Goal: Information Seeking & Learning: Understand process/instructions

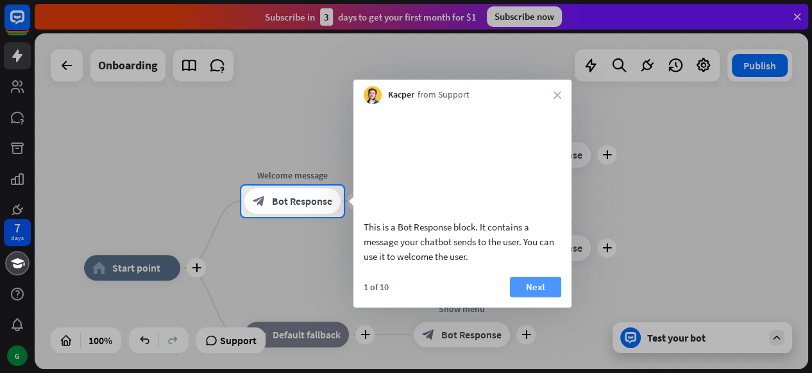
click at [528, 297] on button "Next" at bounding box center [535, 286] width 51 height 21
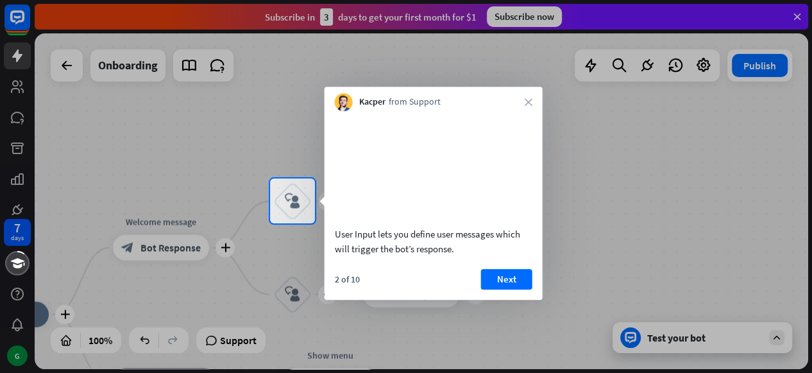
click at [528, 289] on button "Next" at bounding box center [506, 279] width 51 height 21
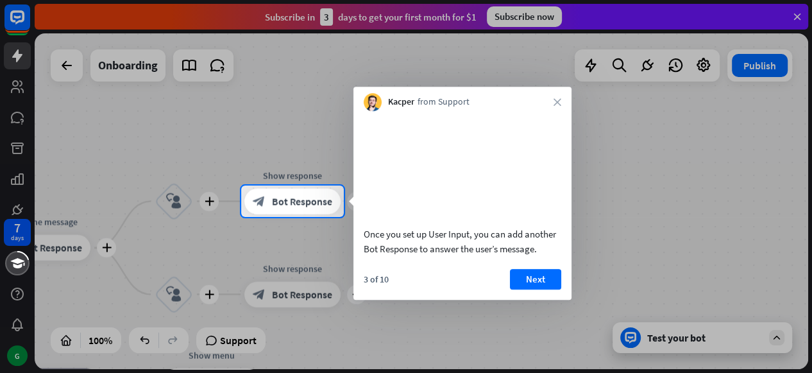
click at [528, 289] on button "Next" at bounding box center [535, 279] width 51 height 21
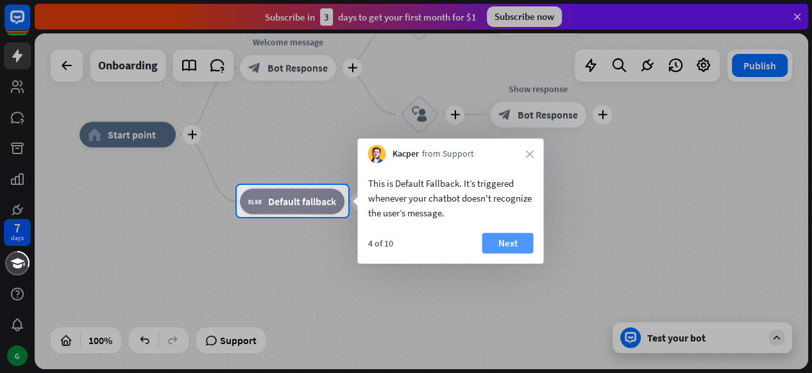
click at [502, 241] on button "Next" at bounding box center [507, 243] width 51 height 21
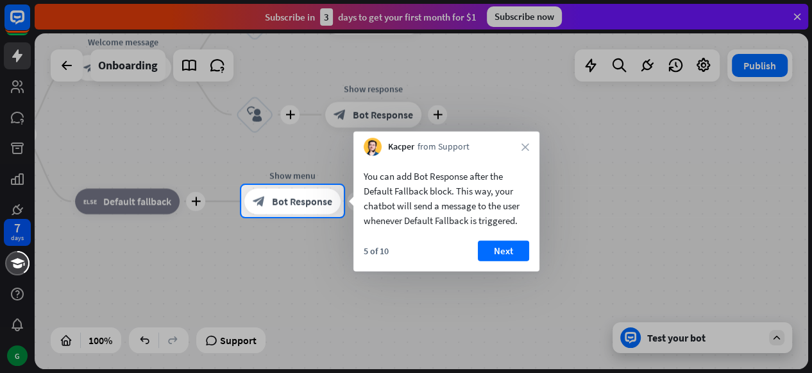
click at [502, 241] on button "Next" at bounding box center [503, 251] width 51 height 21
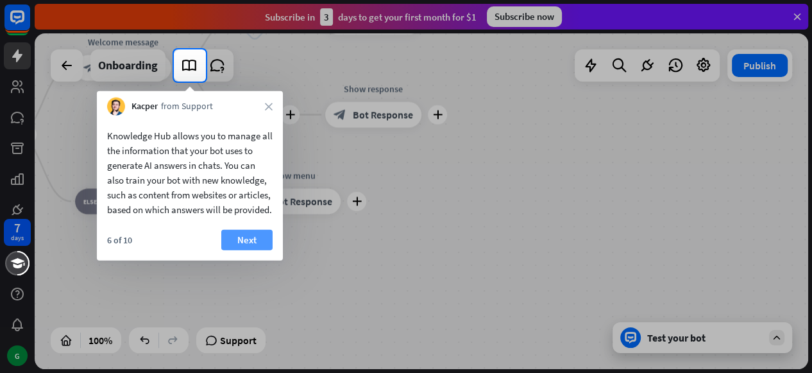
click at [257, 250] on button "Next" at bounding box center [246, 240] width 51 height 21
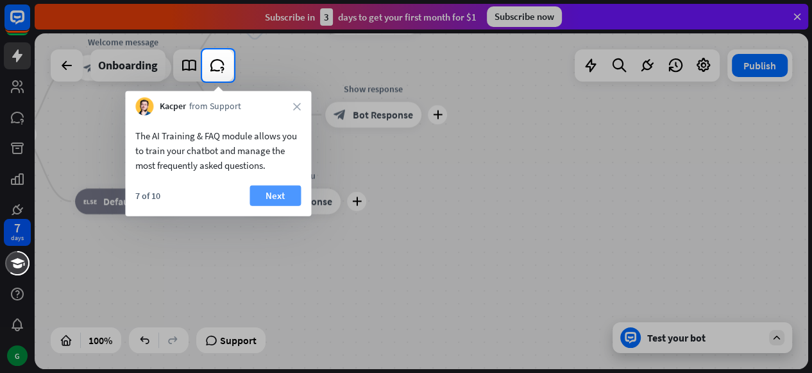
click at [278, 192] on button "Next" at bounding box center [275, 195] width 51 height 21
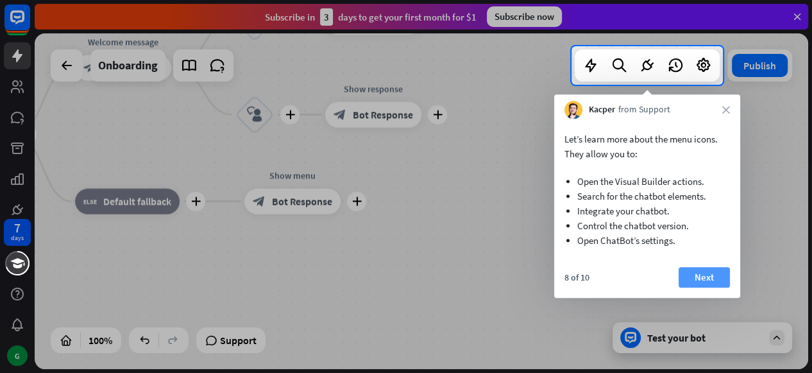
click at [706, 274] on button "Next" at bounding box center [704, 277] width 51 height 21
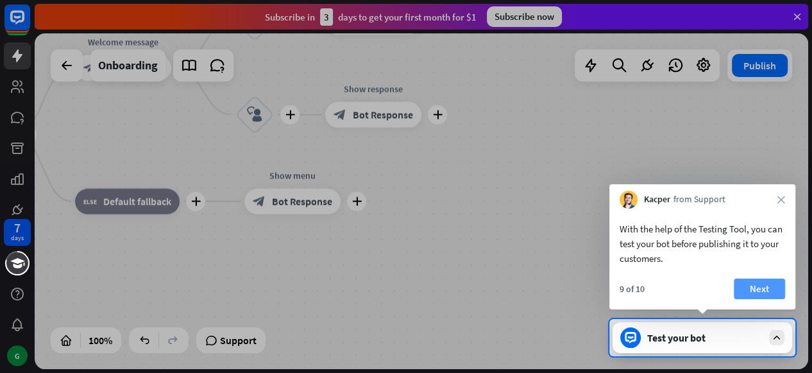
click at [770, 292] on button "Next" at bounding box center [759, 288] width 51 height 21
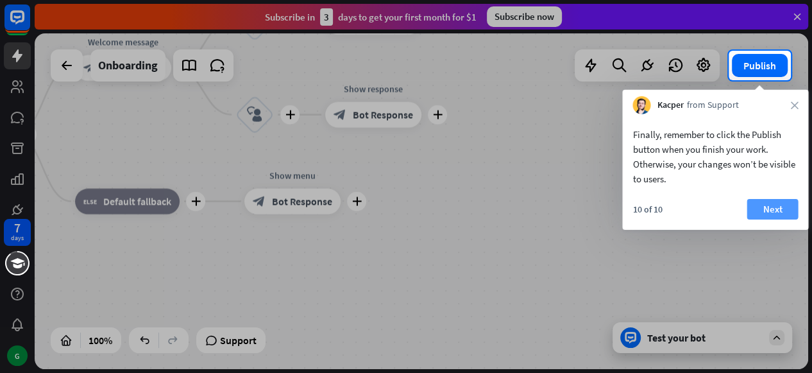
click at [773, 210] on button "Next" at bounding box center [772, 209] width 51 height 21
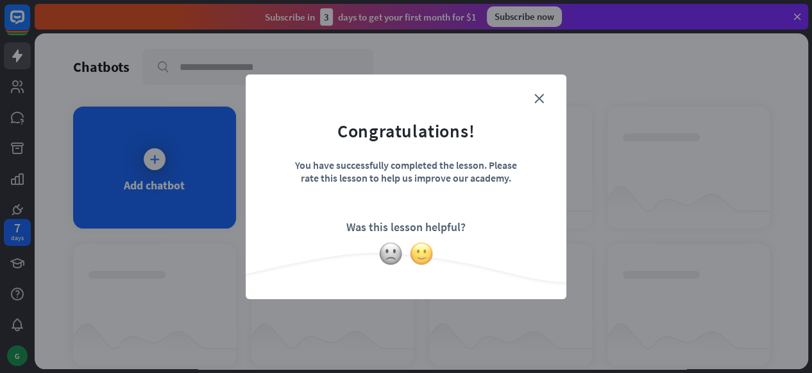
click at [420, 246] on img at bounding box center [421, 253] width 24 height 24
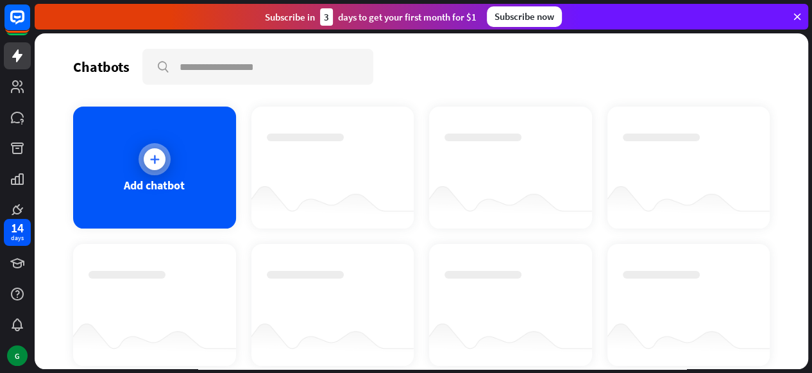
click at [153, 162] on icon at bounding box center [154, 159] width 13 height 13
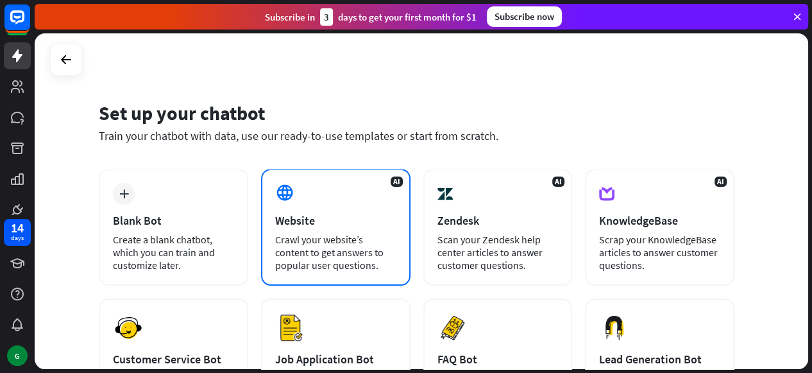
click at [337, 238] on div "Crawl your website’s content to get answers to popular user questions." at bounding box center [335, 252] width 121 height 38
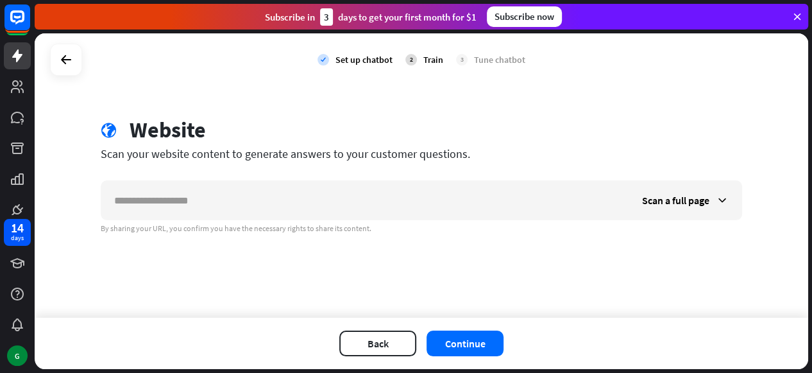
click at [800, 14] on icon at bounding box center [798, 17] width 12 height 12
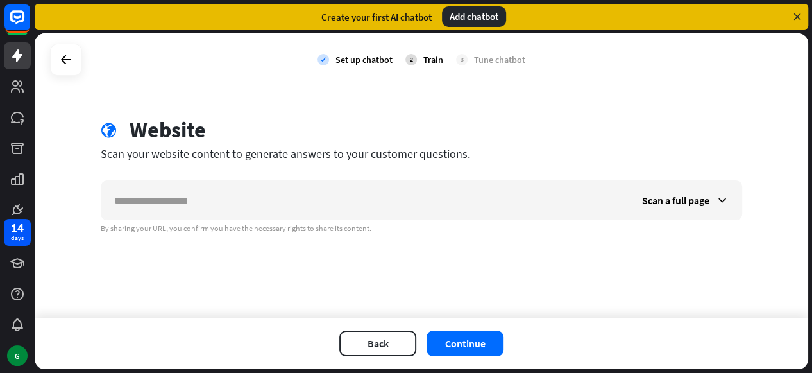
click at [800, 14] on icon at bounding box center [798, 17] width 12 height 12
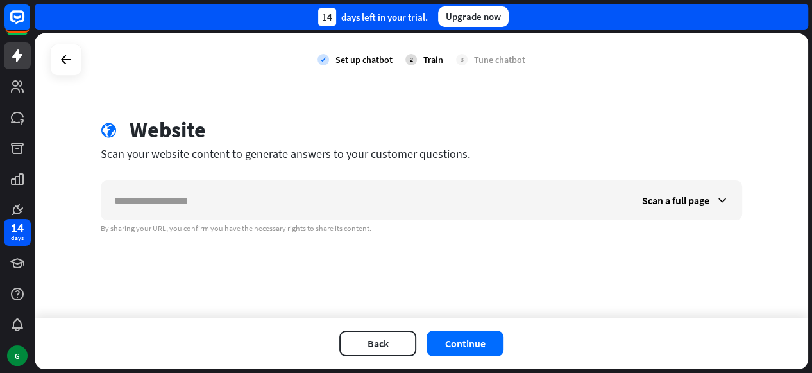
click at [800, 14] on div "14 days left in your trial. Upgrade now" at bounding box center [422, 17] width 774 height 26
